Goal: Information Seeking & Learning: Learn about a topic

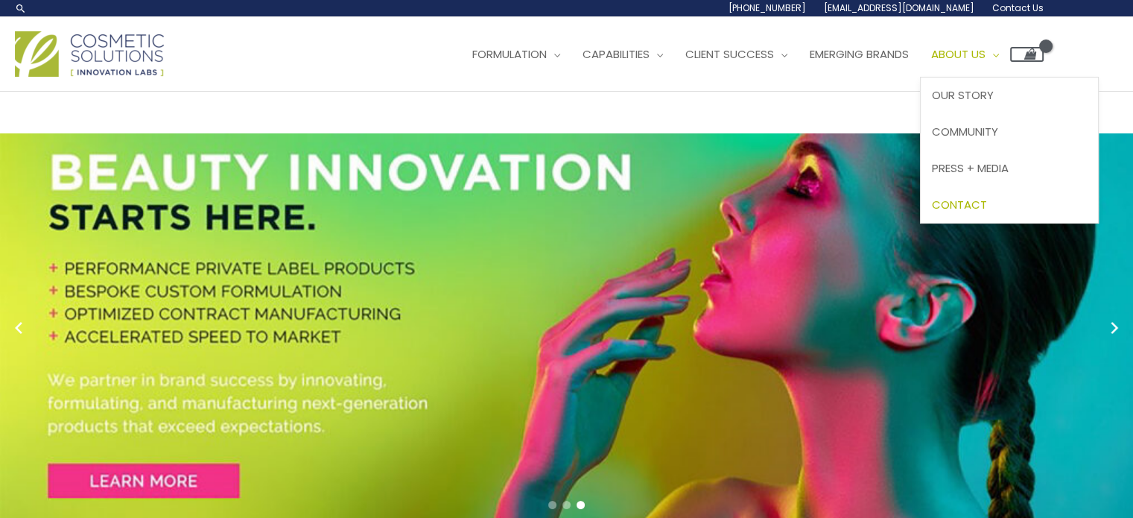
click at [932, 212] on span "Contact" at bounding box center [959, 205] width 55 height 16
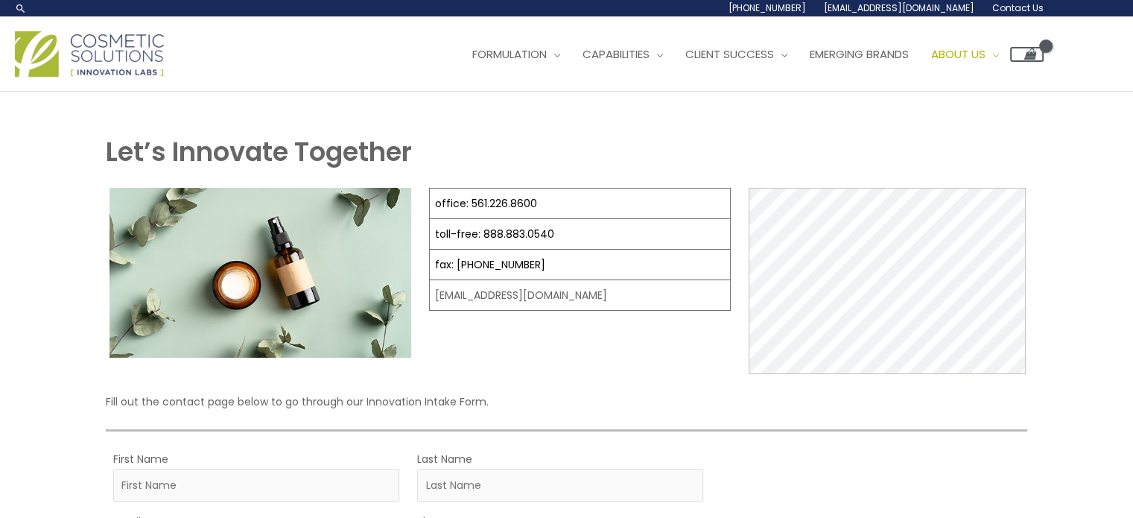
select select
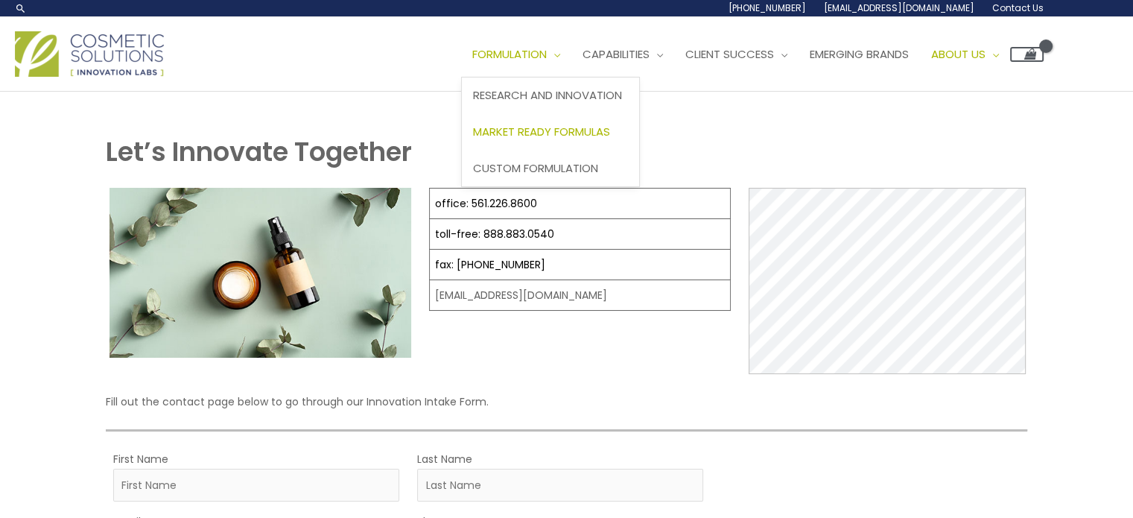
click at [473, 139] on span "Market Ready Formulas" at bounding box center [541, 132] width 137 height 16
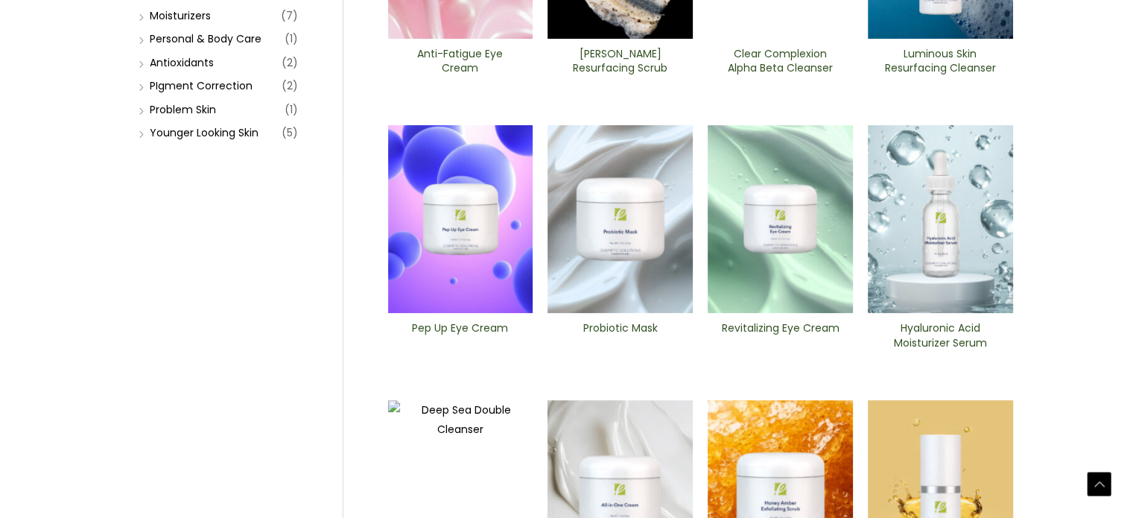
scroll to position [447, 0]
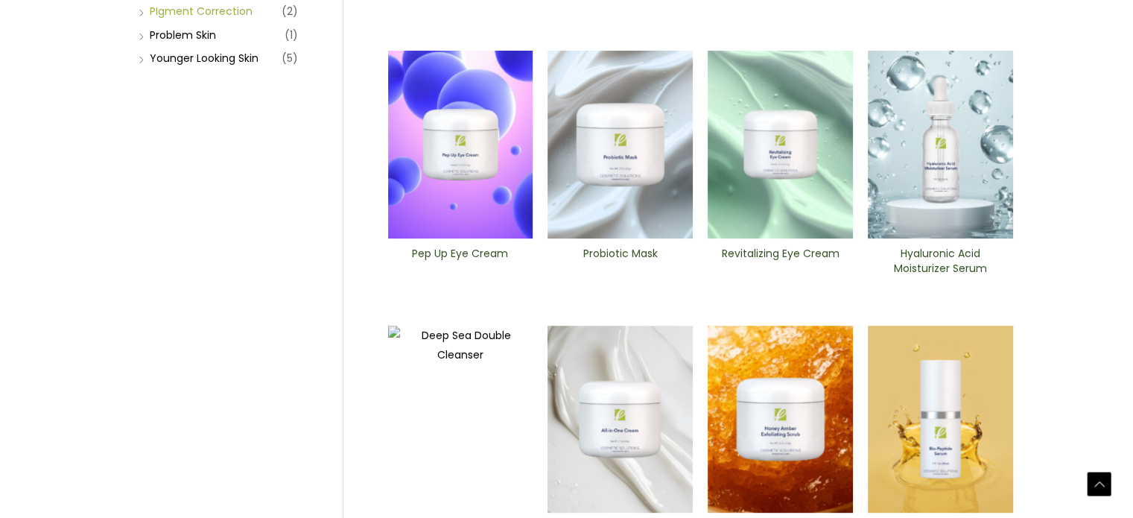
click at [221, 19] on link "PIgment Correction" at bounding box center [201, 11] width 103 height 15
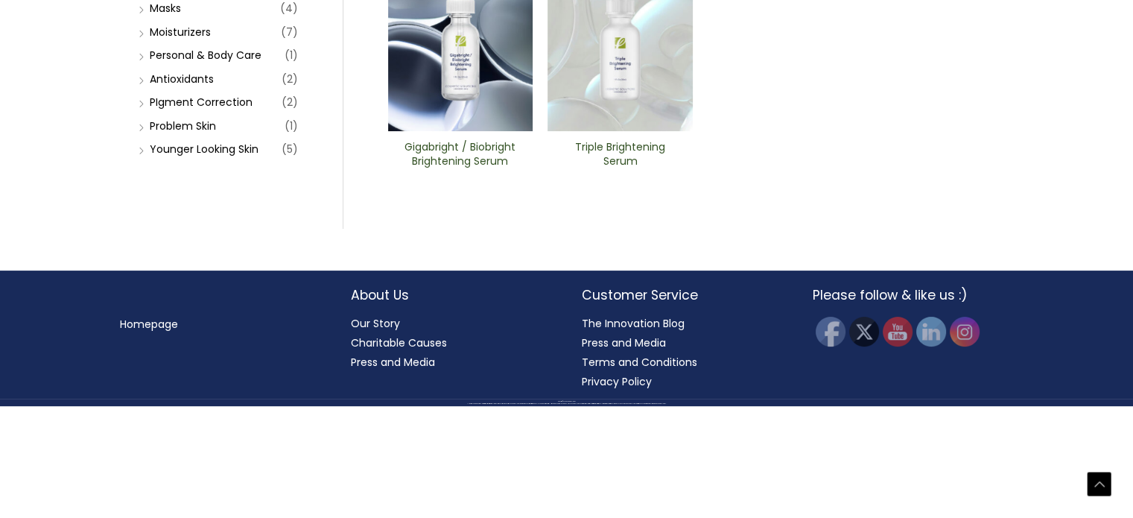
scroll to position [447, 0]
click at [210, 133] on link "Problem Skin" at bounding box center [183, 125] width 66 height 15
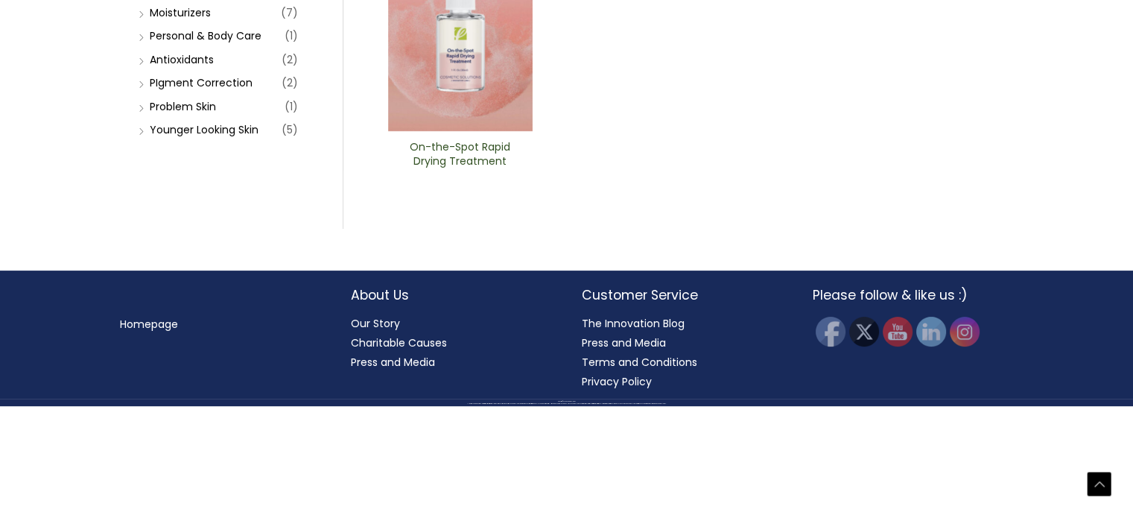
scroll to position [447, 0]
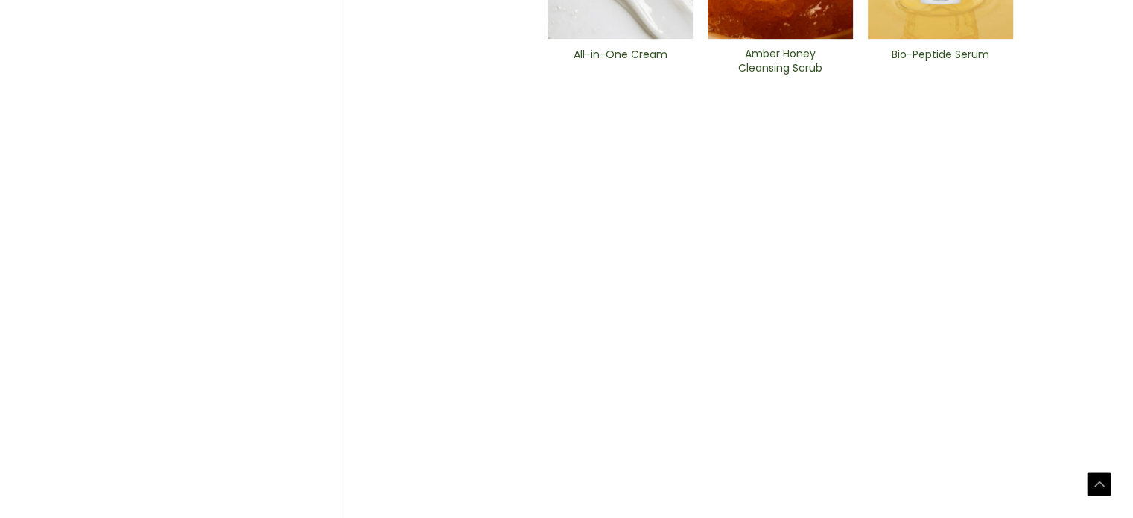
scroll to position [968, 0]
